Goal: Task Accomplishment & Management: Manage account settings

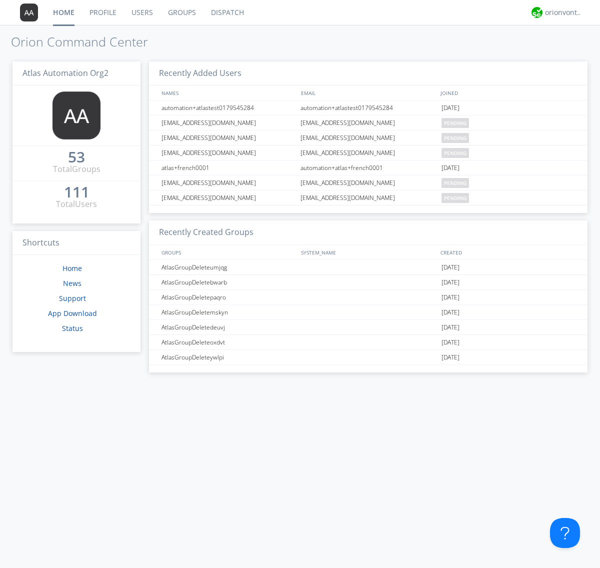
click at [181, 12] on link "Groups" at bounding box center [181, 12] width 43 height 25
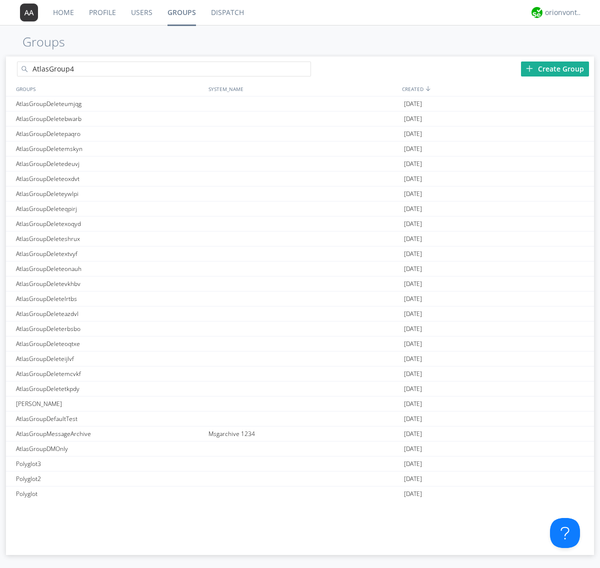
type input "AtlasGroup4"
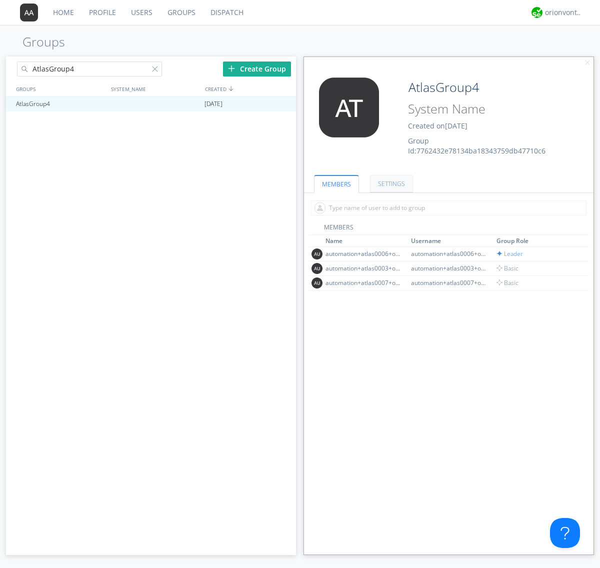
click at [390, 183] on link "SETTINGS" at bounding box center [391, 183] width 43 height 17
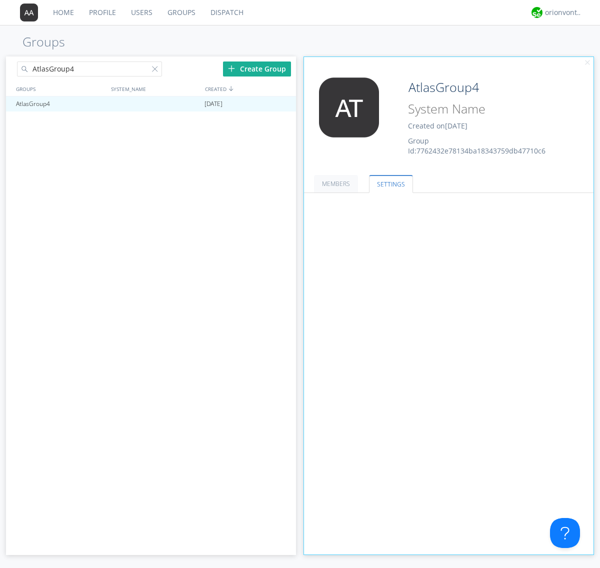
click at [0, 0] on button "Everyone" at bounding box center [0, 0] width 0 height 0
click at [0, 0] on link "Leaders only" at bounding box center [0, 0] width 0 height 0
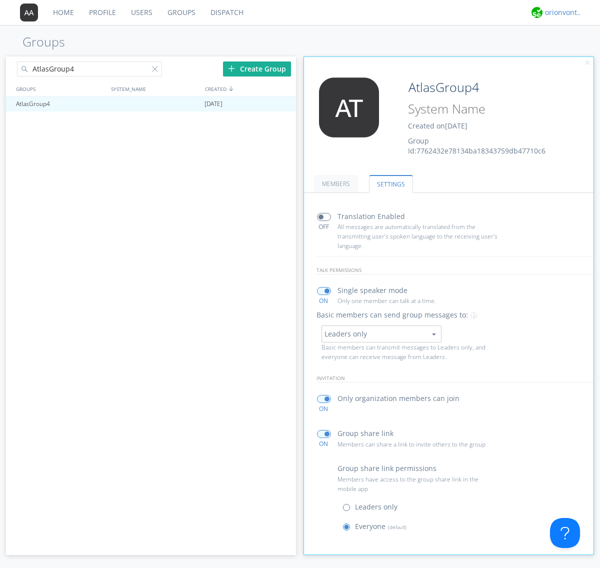
click at [561, 12] on div "orionvontas+atlas+automation+org2" at bounding box center [563, 12] width 37 height 10
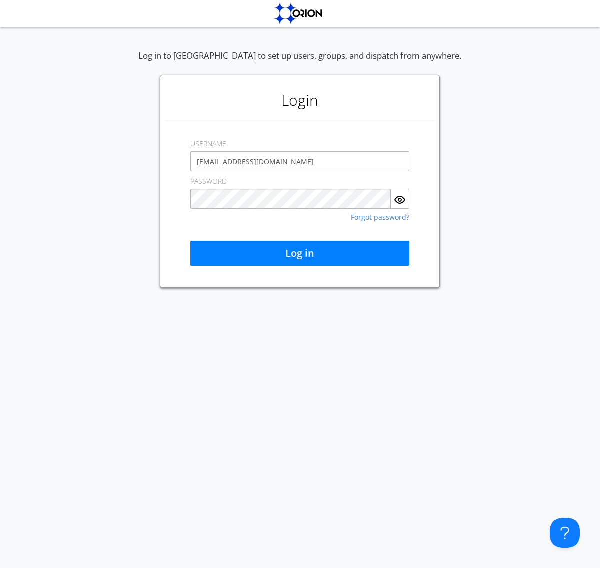
type input "[EMAIL_ADDRESS][DOMAIN_NAME]"
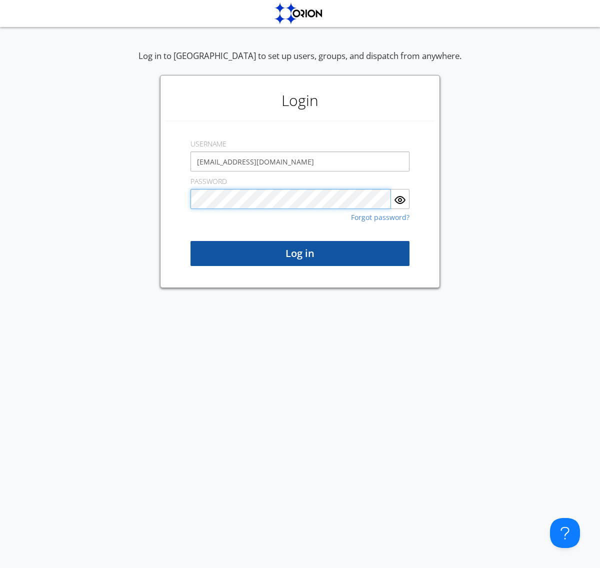
click at [300, 253] on button "Log in" at bounding box center [299, 253] width 219 height 25
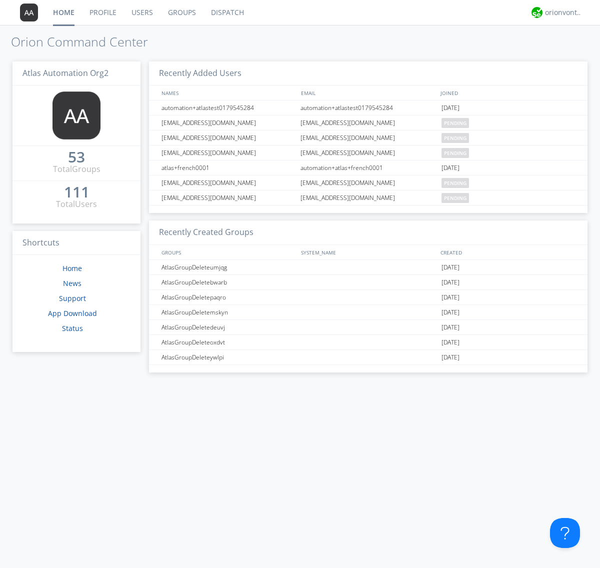
click at [181, 12] on link "Groups" at bounding box center [181, 12] width 43 height 25
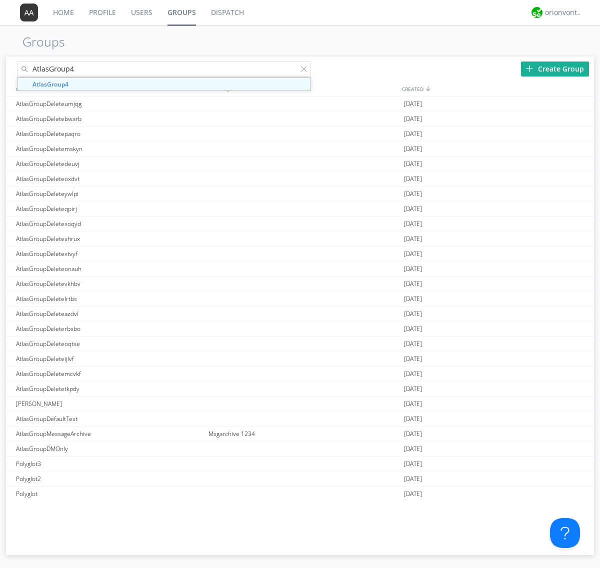
type input "AtlasGroup4"
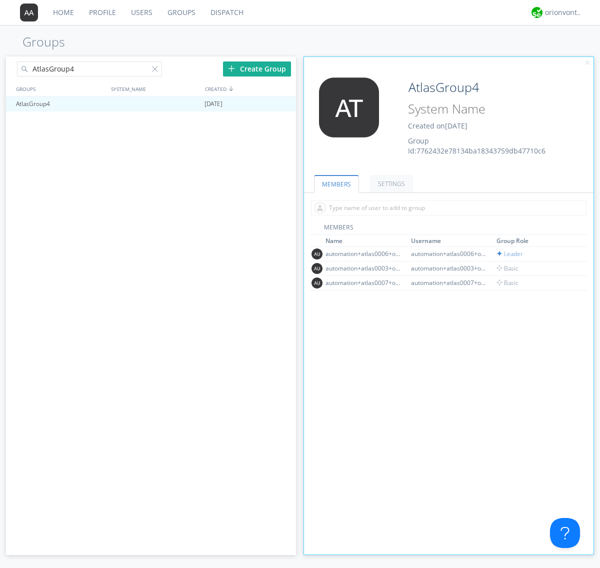
click at [390, 183] on link "SETTINGS" at bounding box center [391, 183] width 43 height 17
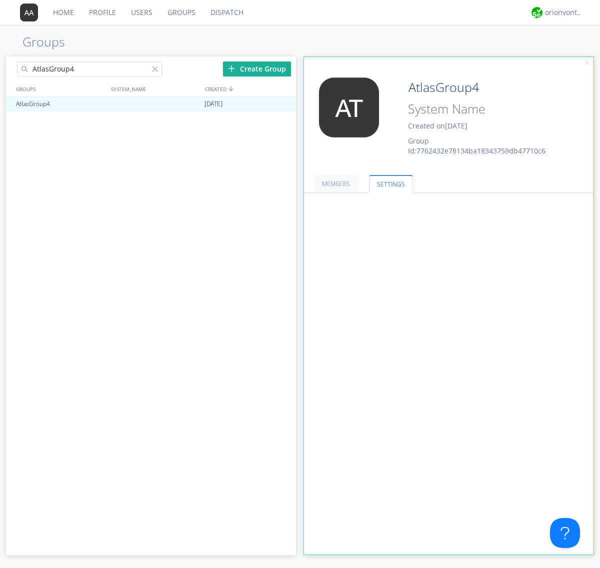
click at [0, 0] on button "Leaders only" at bounding box center [0, 0] width 0 height 0
click at [0, 0] on link "No One (Direct Messages Only)" at bounding box center [0, 0] width 0 height 0
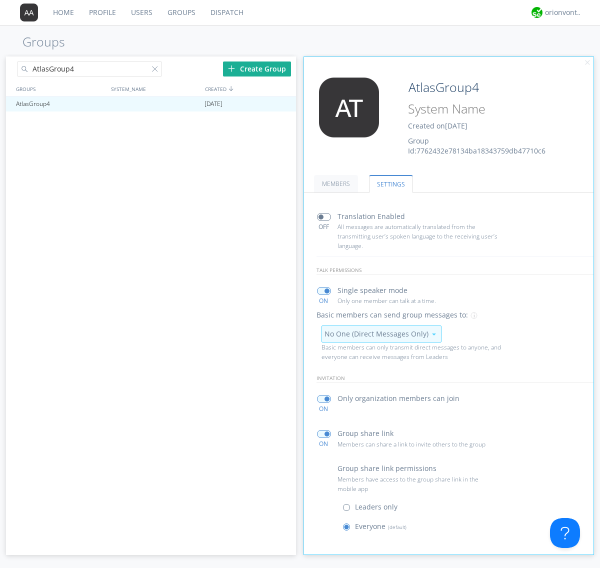
click at [381, 333] on button "No One (Direct Messages Only)" at bounding box center [381, 333] width 120 height 17
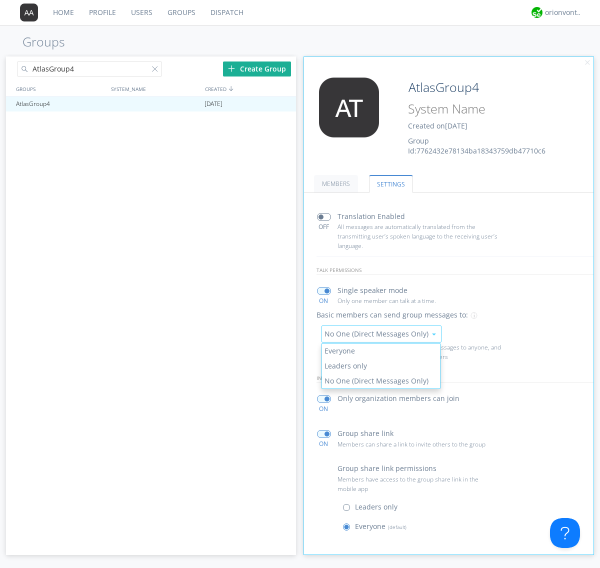
click at [380, 350] on link "Everyone" at bounding box center [381, 350] width 118 height 15
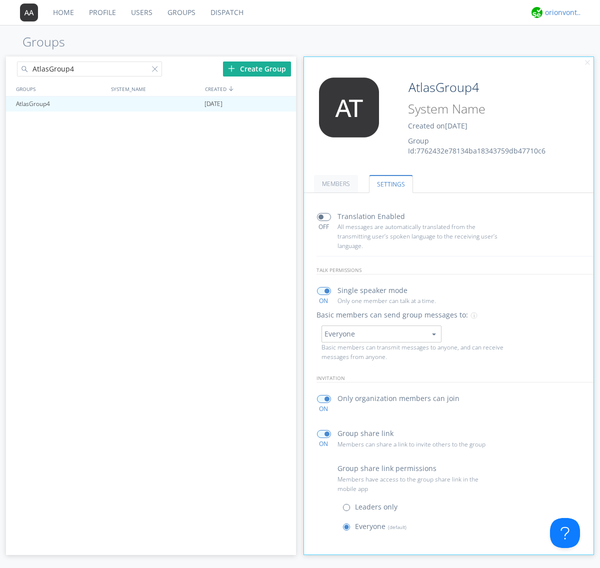
click at [561, 12] on div "orionvontas+atlas+automation+org2" at bounding box center [563, 12] width 37 height 10
